Goal: Transaction & Acquisition: Purchase product/service

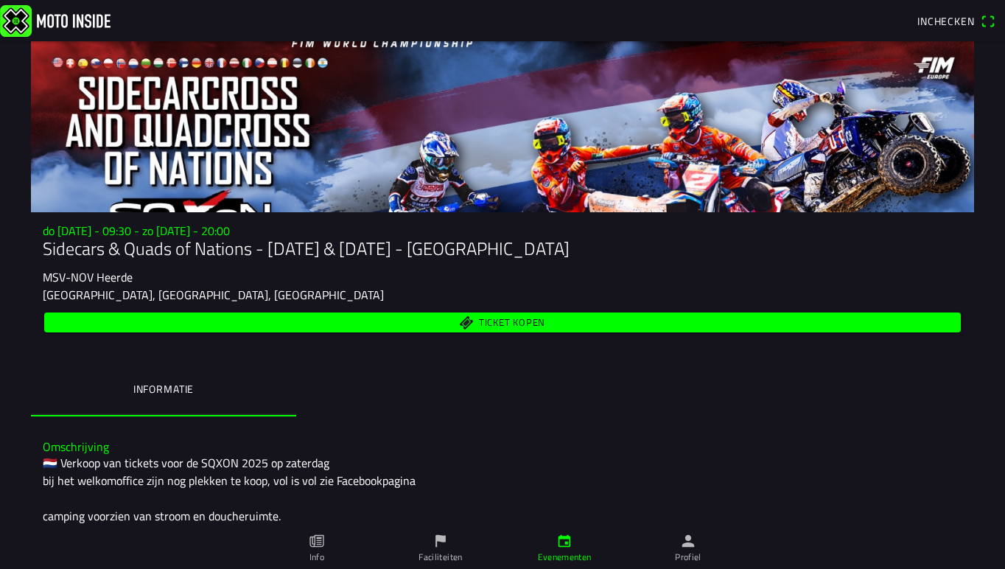
click at [507, 322] on span "Ticket kopen" at bounding box center [512, 323] width 66 height 10
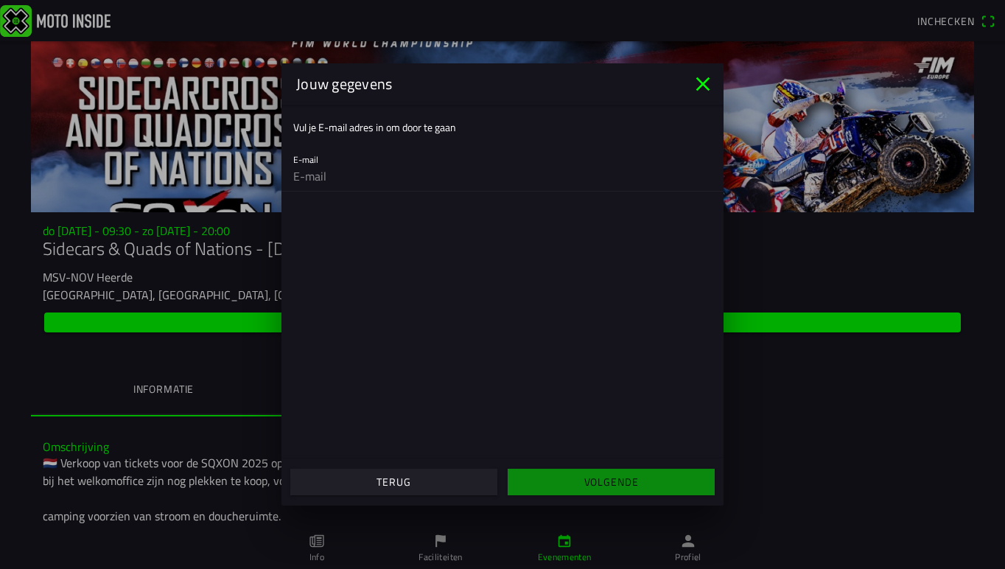
click at [703, 85] on icon "close" at bounding box center [703, 84] width 14 height 14
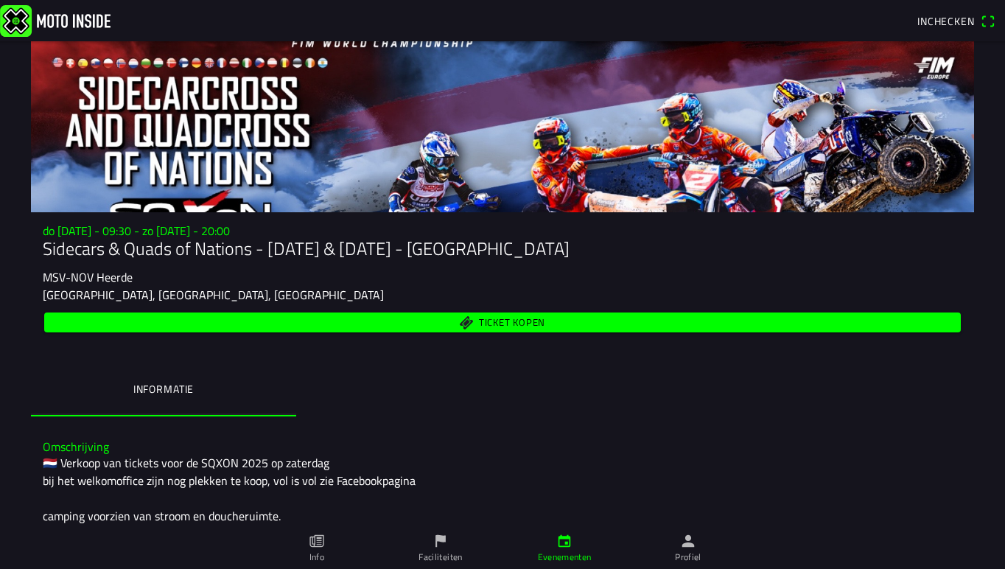
click at [539, 323] on span "Ticket kopen" at bounding box center [512, 323] width 66 height 10
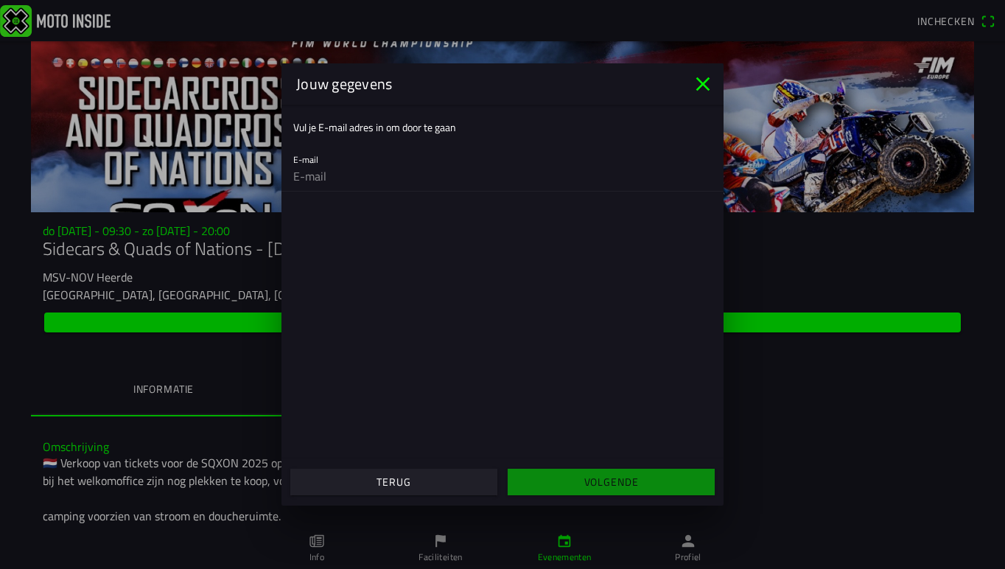
click at [412, 131] on ion-label "Vul je E-mail adres in om door te gaan" at bounding box center [374, 126] width 163 height 15
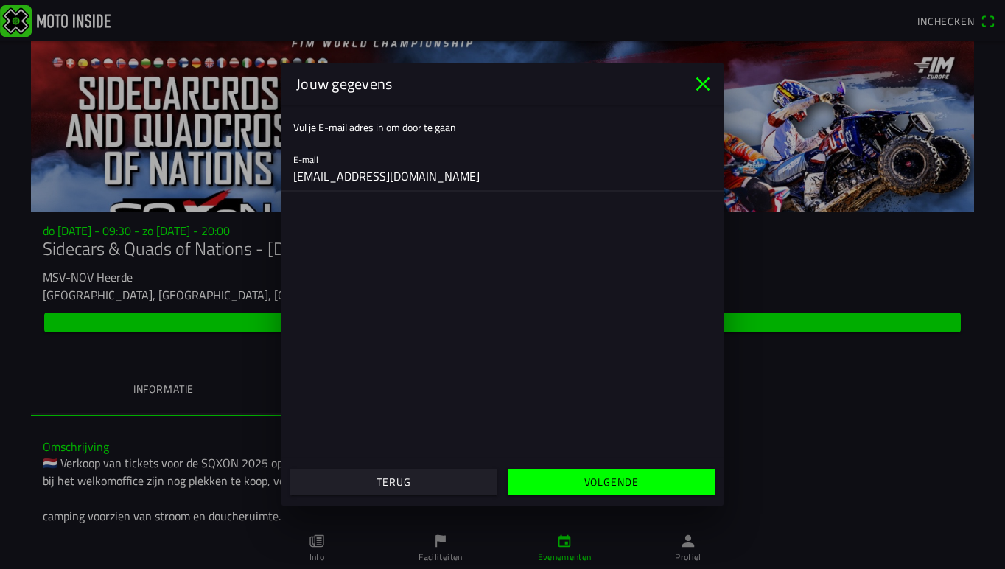
type input "mirianhendriks@hotmail.com"
click at [0, 0] on slot "Volgende" at bounding box center [0, 0] width 0 height 0
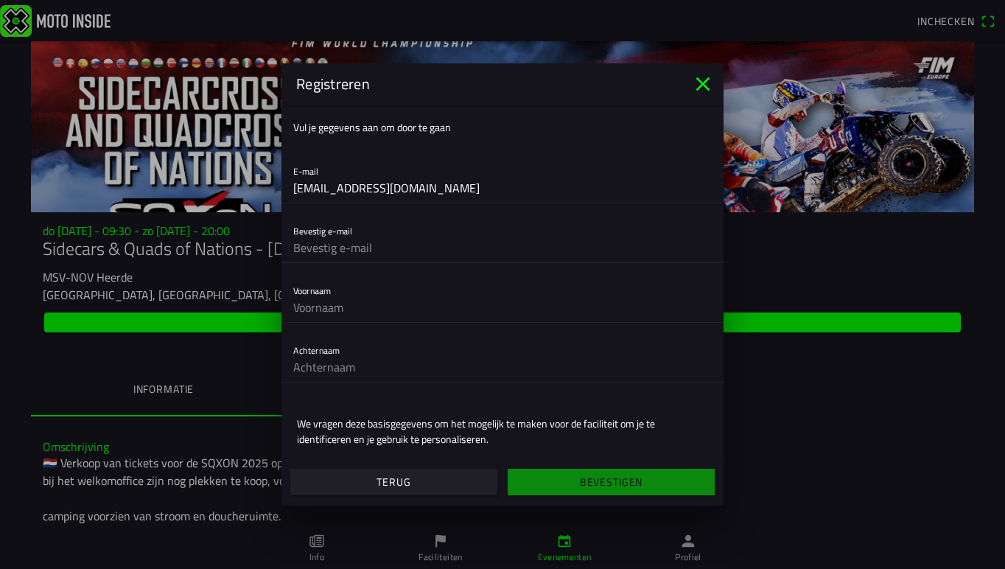
type input "mirianhendriks@hotmail.com"
type input "Mirian"
type input "Hendriks"
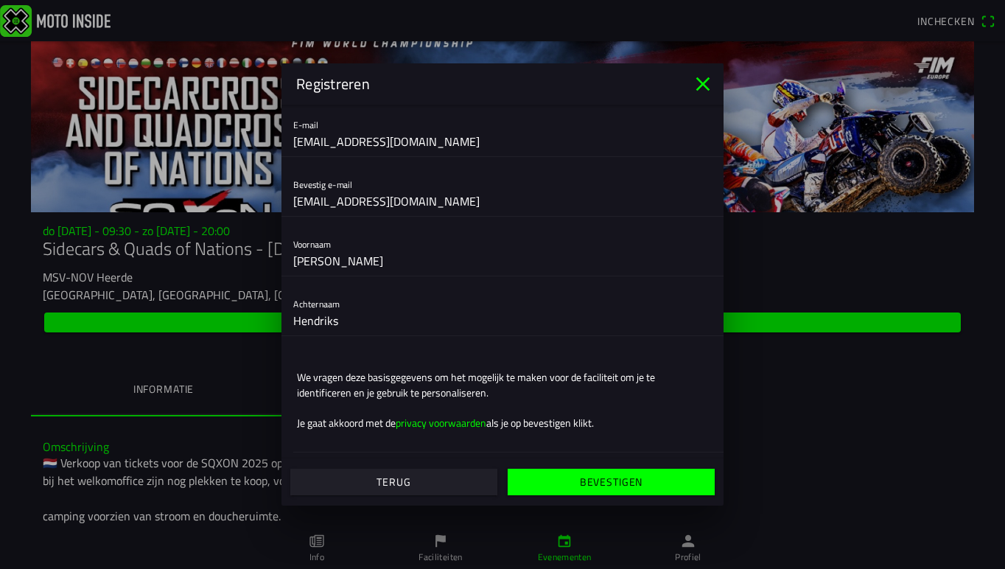
scroll to position [46, 0]
click at [571, 478] on span "Bevestigen" at bounding box center [611, 482] width 184 height 27
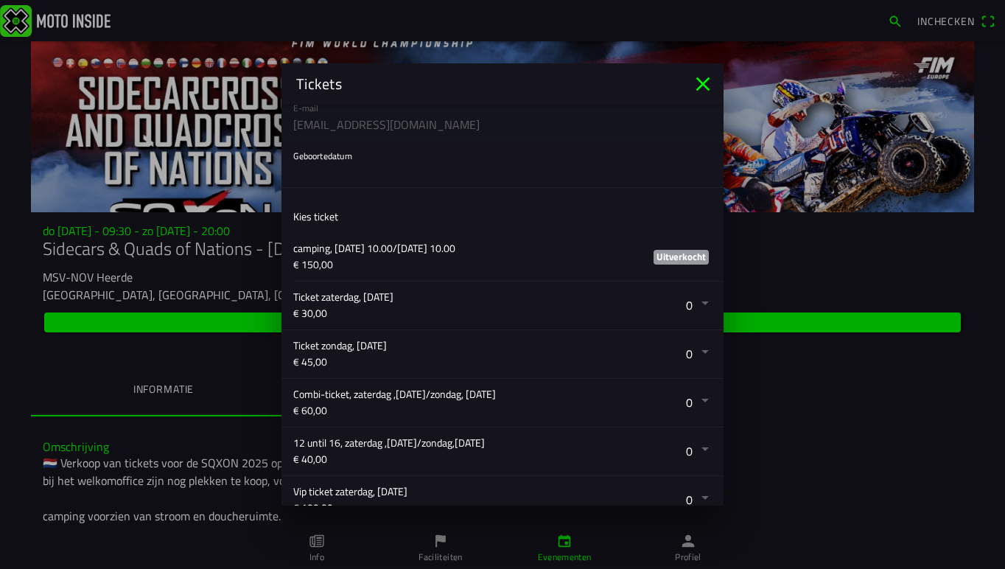
scroll to position [149, 0]
click at [522, 358] on button "button" at bounding box center [508, 353] width 430 height 48
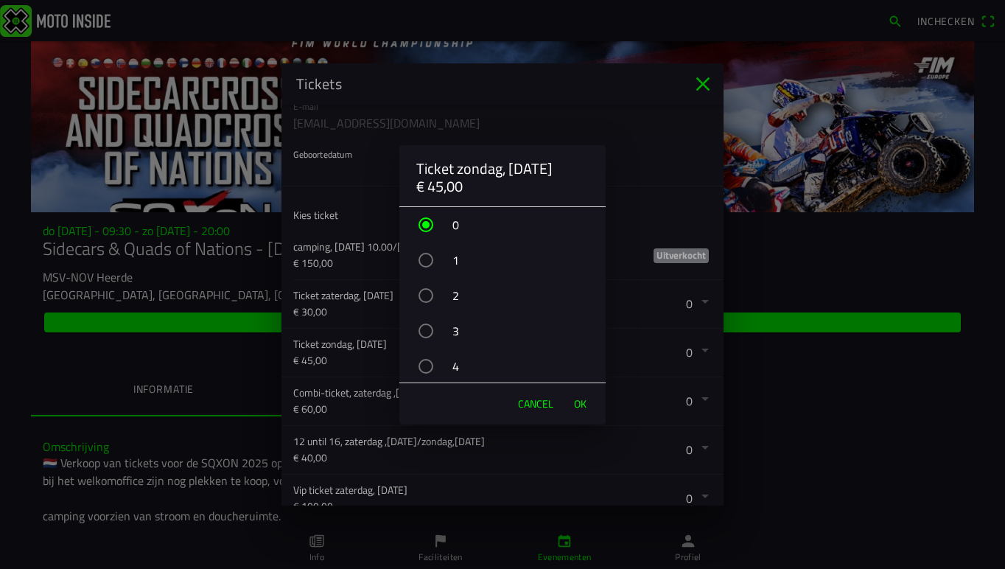
click at [427, 293] on div "button" at bounding box center [425, 295] width 15 height 15
click at [578, 398] on span "OK" at bounding box center [580, 403] width 13 height 15
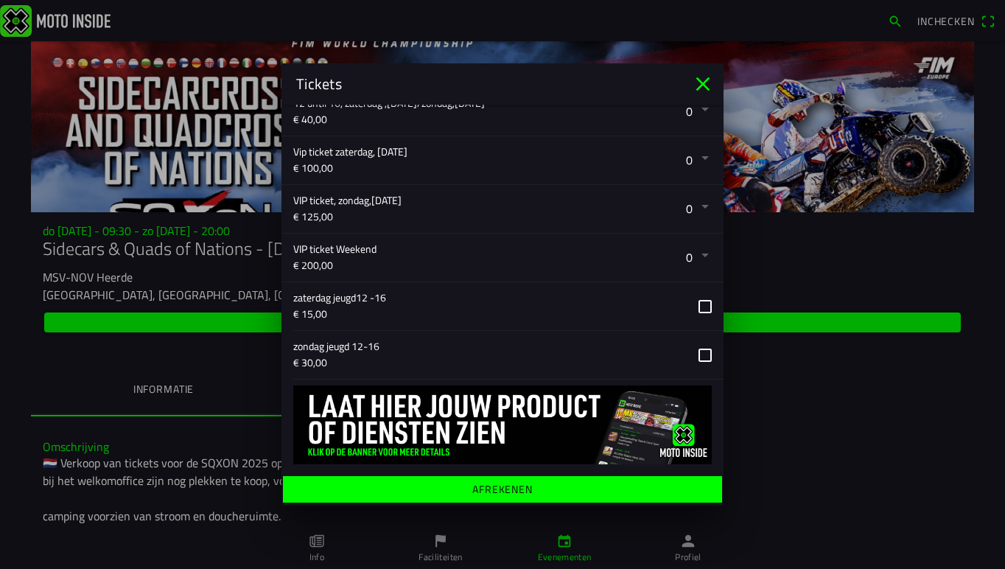
scroll to position [487, 0]
click at [494, 491] on ion-label "Afrekenen" at bounding box center [502, 489] width 60 height 10
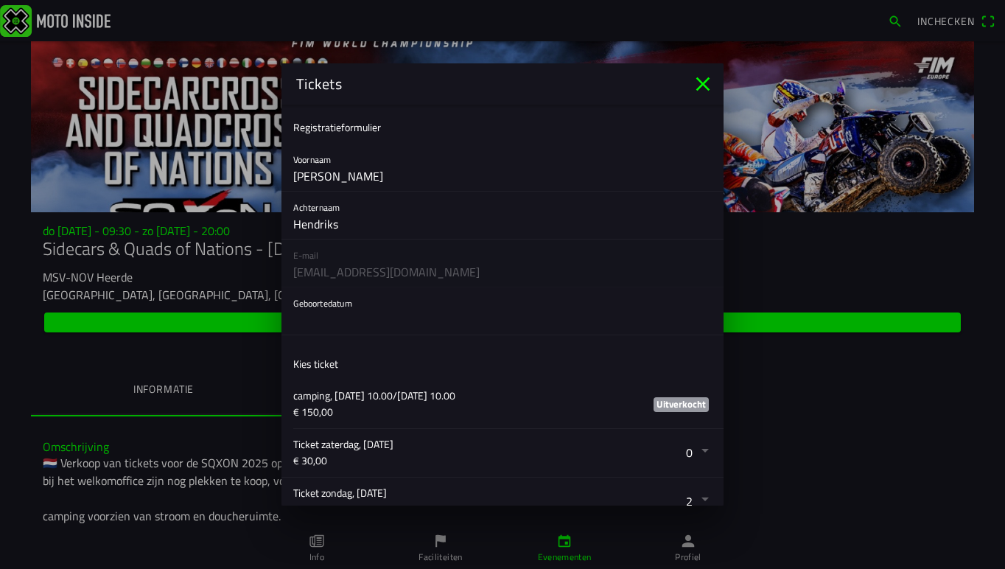
scroll to position [0, 0]
click at [337, 324] on button "button" at bounding box center [508, 310] width 430 height 47
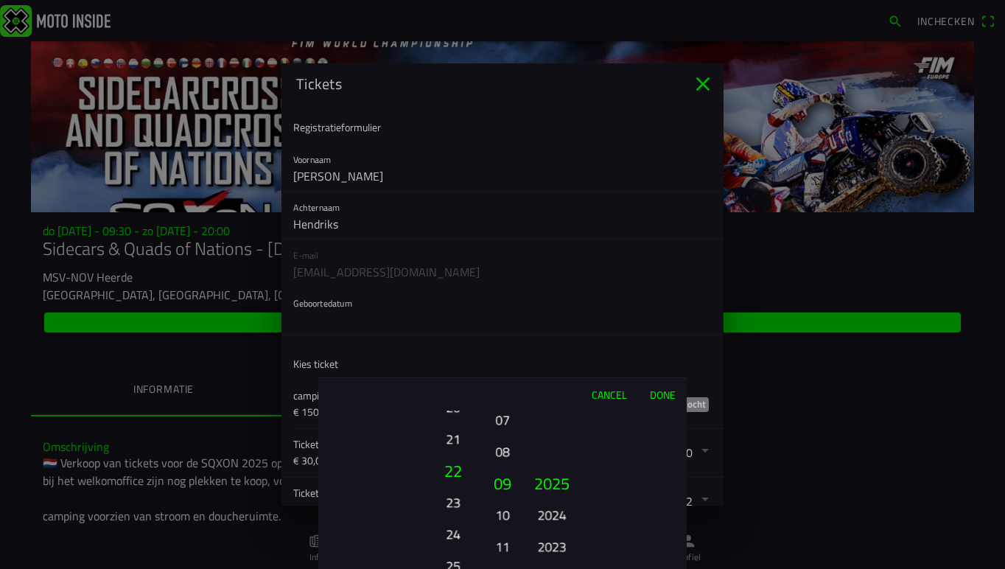
drag, startPoint x: 454, startPoint y: 422, endPoint x: 452, endPoint y: 568, distance: 145.9
click at [452, 568] on button "25" at bounding box center [452, 566] width 41 height 26
drag, startPoint x: 449, startPoint y: 421, endPoint x: 449, endPoint y: 517, distance: 96.5
click at [449, 517] on button "20" at bounding box center [452, 516] width 41 height 26
click at [452, 484] on button "18" at bounding box center [453, 483] width 50 height 32
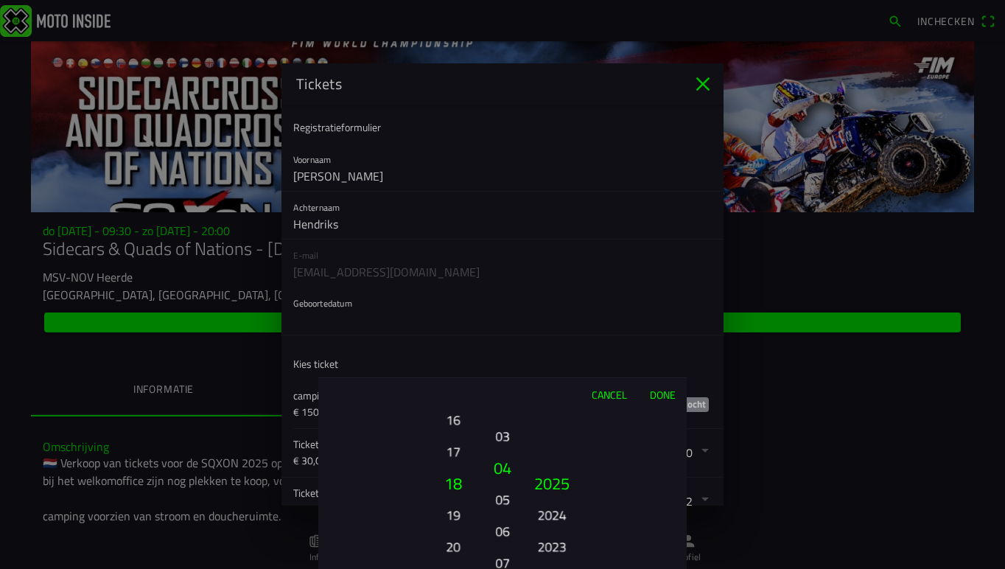
drag, startPoint x: 500, startPoint y: 424, endPoint x: 500, endPoint y: 567, distance: 142.9
click at [500, 567] on button "07" at bounding box center [502, 563] width 21 height 26
drag, startPoint x: 499, startPoint y: 423, endPoint x: 500, endPoint y: 567, distance: 144.4
click at [500, 567] on button "03" at bounding box center [502, 556] width 21 height 26
drag, startPoint x: 554, startPoint y: 514, endPoint x: 595, endPoint y: 225, distance: 291.6
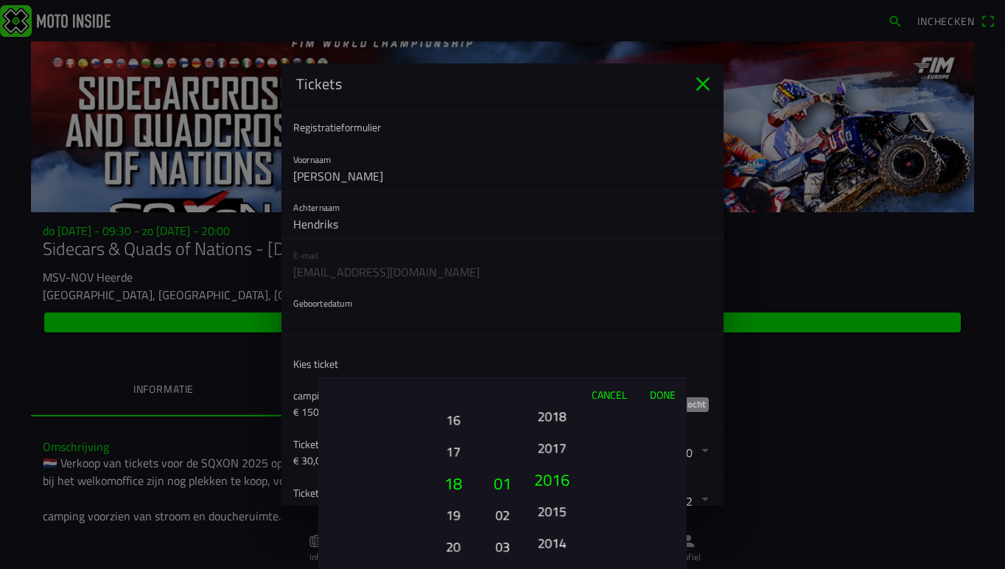
click at [595, 225] on ion-picker "Cancel Done 01 02 03 04 05 06 07 08 09 10 11 12 13 14 15 16 17 18 19 20 21 22 2…" at bounding box center [502, 284] width 1005 height 569
click at [550, 418] on button "1953" at bounding box center [551, 411] width 41 height 26
drag, startPoint x: 550, startPoint y: 429, endPoint x: 550, endPoint y: 567, distance: 138.5
click at [550, 567] on button "1951" at bounding box center [551, 558] width 41 height 26
drag, startPoint x: 547, startPoint y: 433, endPoint x: 547, endPoint y: 568, distance: 134.8
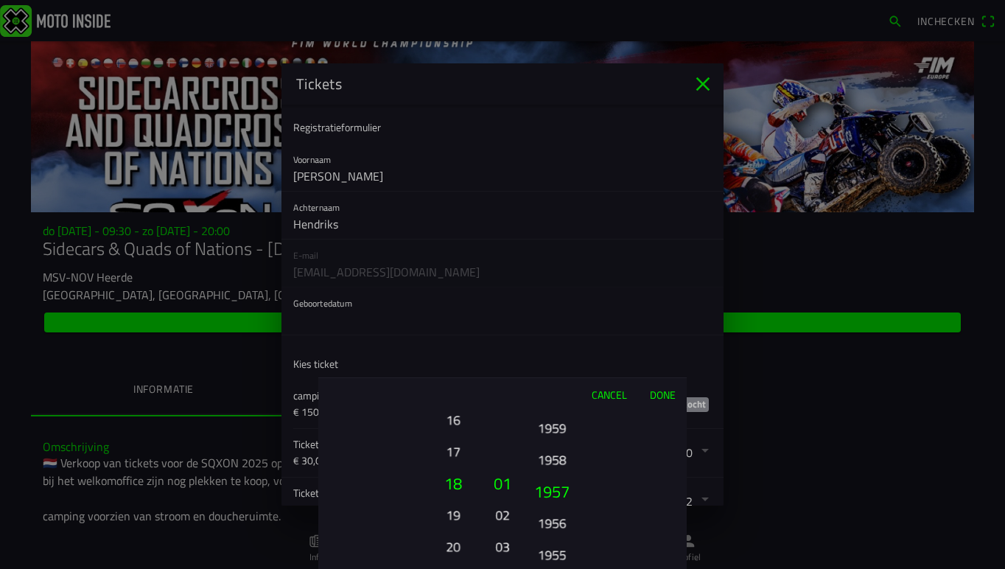
click at [547, 568] on ion-picker-column "2025 2024 2023 2022 2021 2020 2019 2018 2017 2016 2015 2014 2013 2012 2011 2010…" at bounding box center [604, 489] width 166 height 158
drag, startPoint x: 548, startPoint y: 409, endPoint x: 549, endPoint y: 542, distance: 132.6
click at [548, 542] on div "Cancel Done 01 02 03 04 05 06 07 08 09 10 11 12 13 14 15 16 17 18 19 20 21 22 2…" at bounding box center [502, 473] width 368 height 192
drag, startPoint x: 552, startPoint y: 423, endPoint x: 552, endPoint y: 568, distance: 145.1
click at [552, 568] on button "1960" at bounding box center [551, 565] width 41 height 26
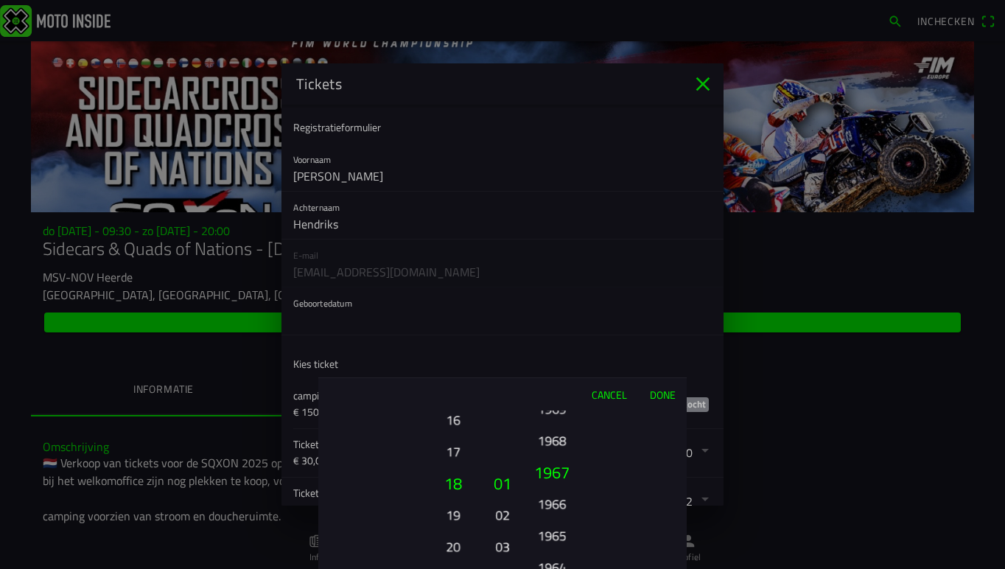
drag, startPoint x: 545, startPoint y: 430, endPoint x: 547, endPoint y: 545, distance: 115.7
click at [547, 545] on button "1965" at bounding box center [551, 535] width 41 height 26
click at [666, 391] on button "Done" at bounding box center [662, 394] width 49 height 32
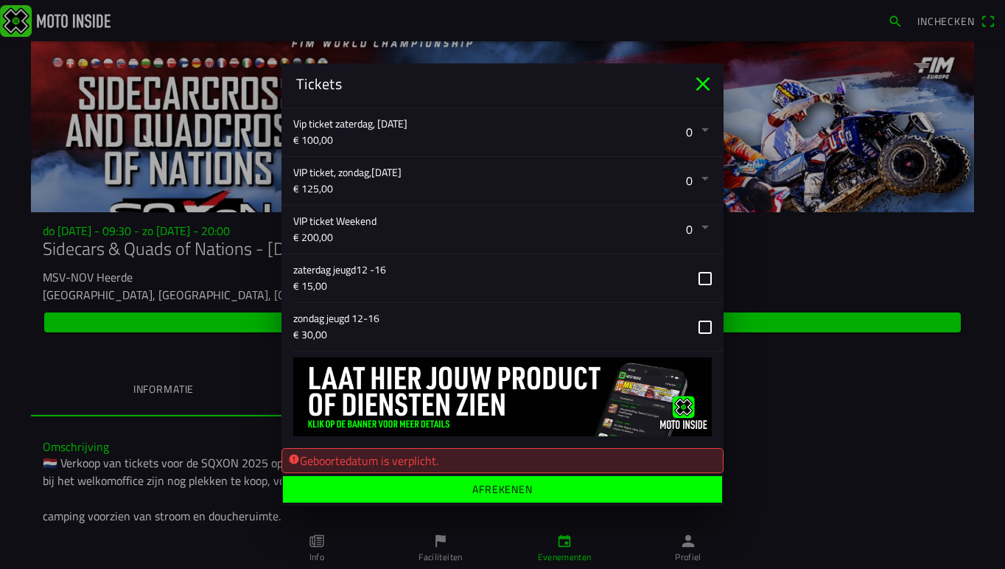
scroll to position [519, 0]
click at [516, 491] on ion-label "Afrekenen" at bounding box center [502, 489] width 60 height 10
click at [486, 491] on ion-label "Afrekenen" at bounding box center [502, 489] width 60 height 10
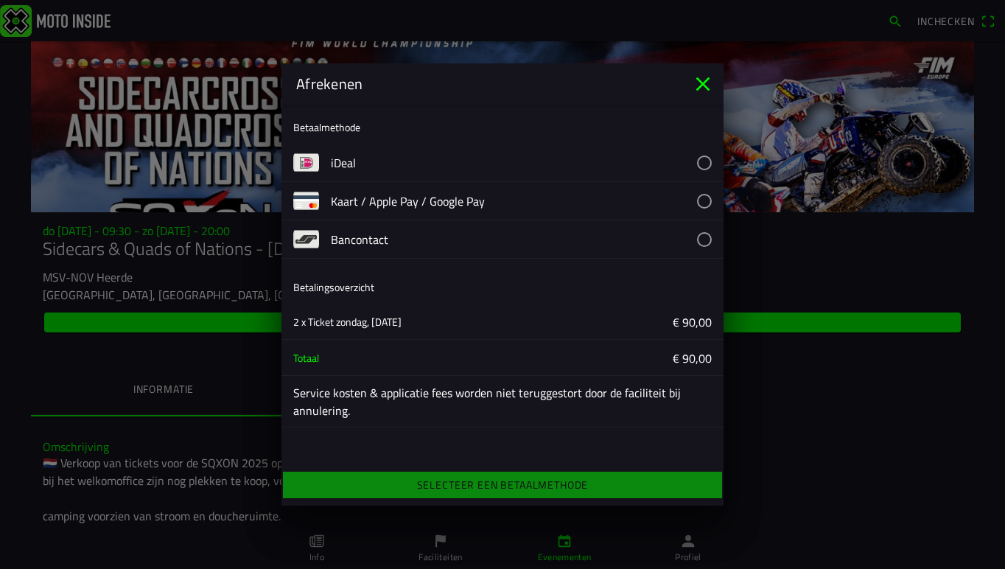
click at [587, 158] on button "button" at bounding box center [527, 163] width 393 height 38
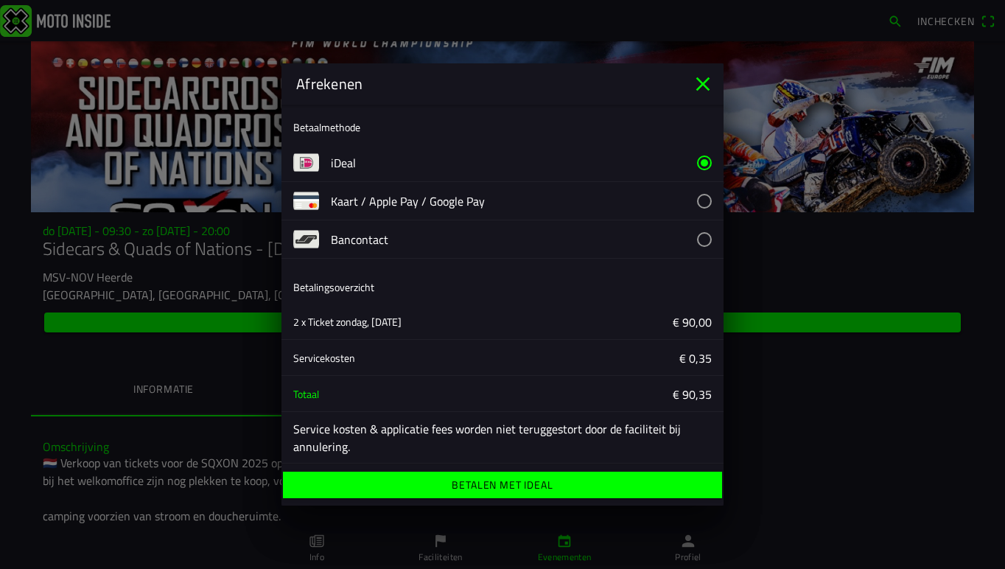
click at [506, 480] on ion-label "Betalen met iDeal" at bounding box center [502, 485] width 101 height 10
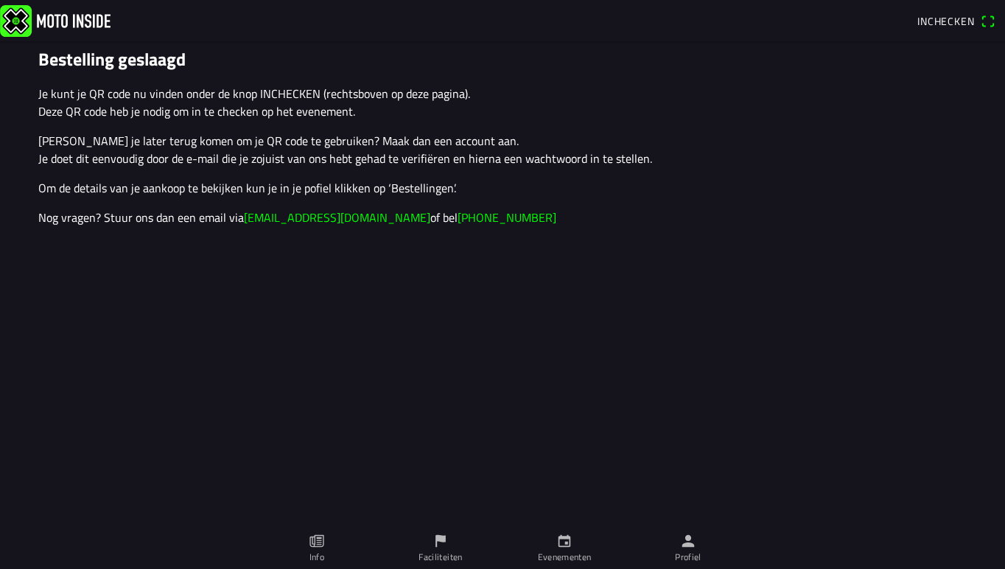
click at [970, 17] on span "Inchecken" at bounding box center [945, 20] width 57 height 15
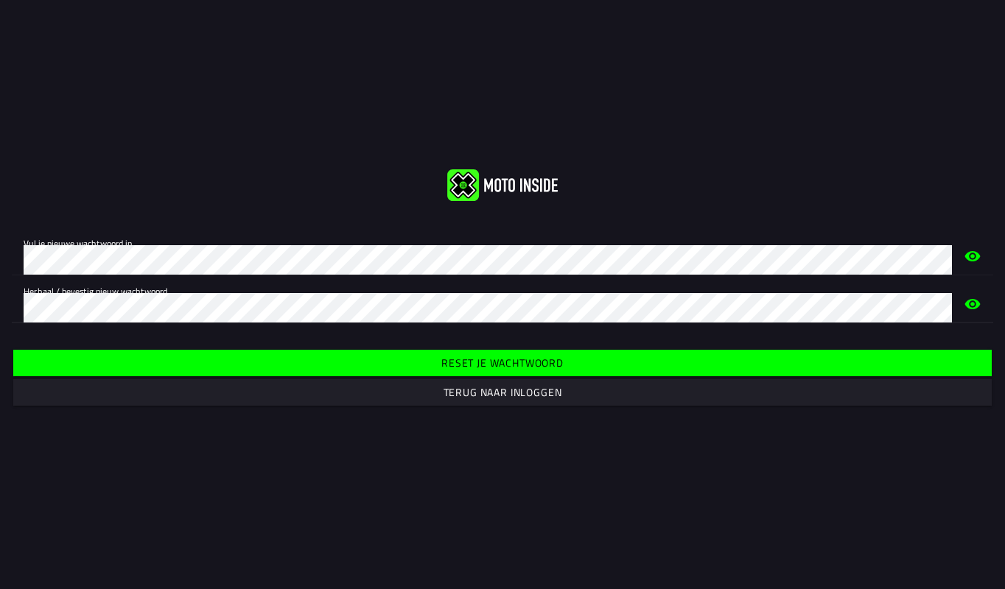
click at [0, 0] on slot "Reset je wachtwoord" at bounding box center [0, 0] width 0 height 0
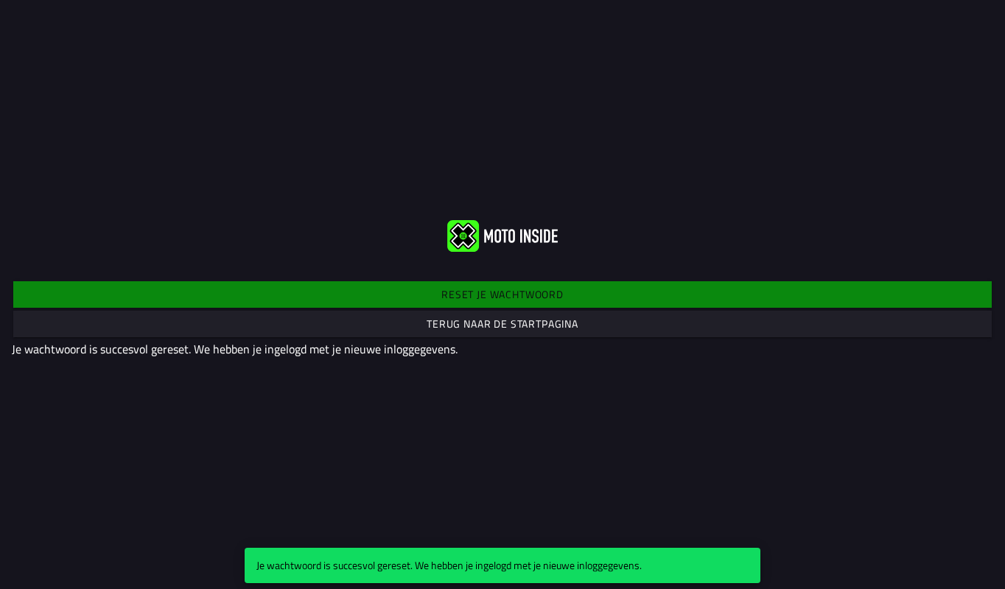
click at [0, 0] on slot "Terug naar de startpagina" at bounding box center [0, 0] width 0 height 0
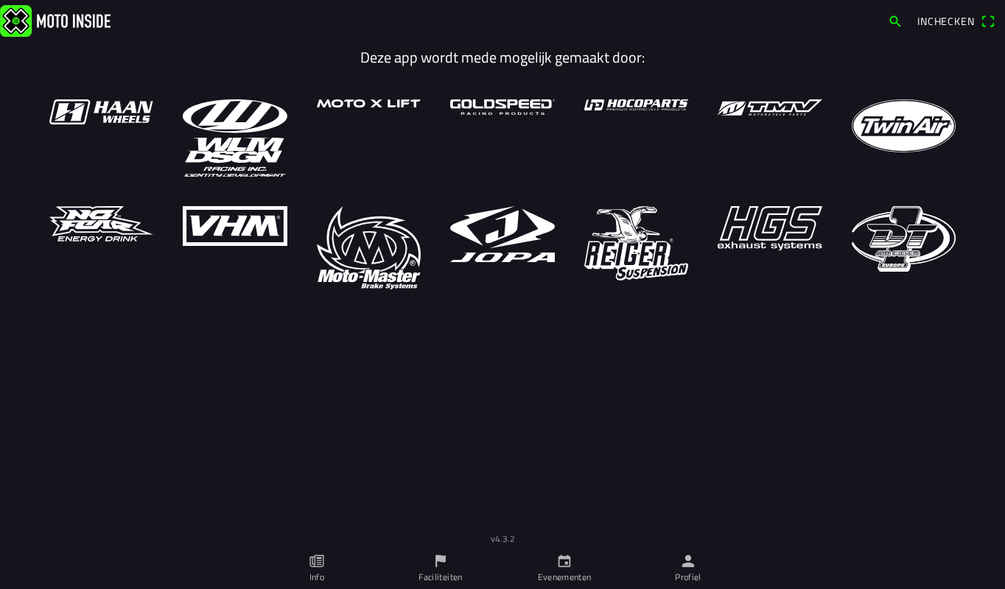
click at [946, 22] on span "Inchecken" at bounding box center [945, 20] width 57 height 15
